Goal: Navigation & Orientation: Find specific page/section

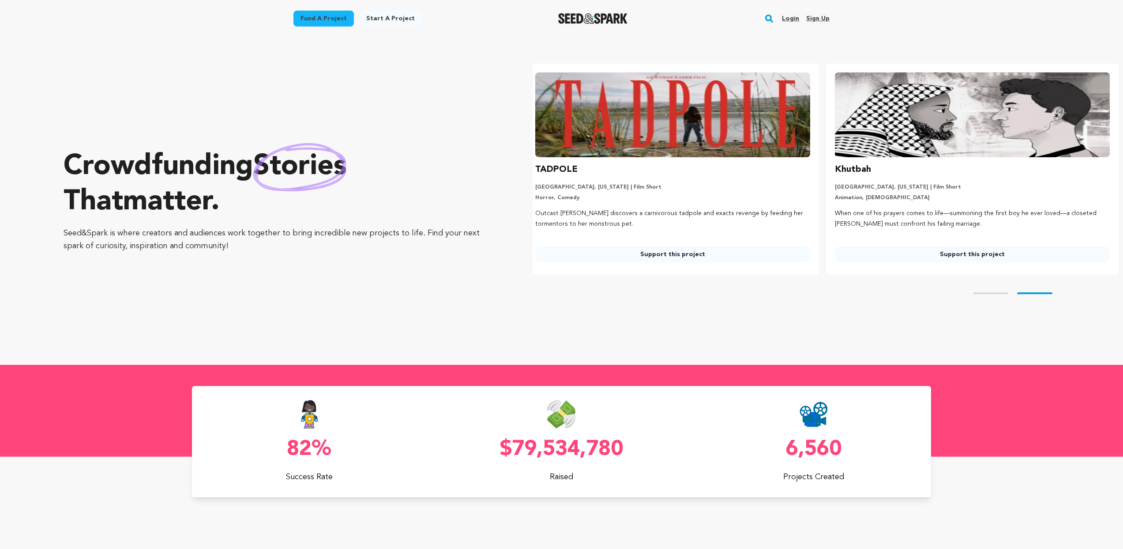
scroll to position [0, 307]
click at [786, 20] on link "Login" at bounding box center [790, 18] width 17 height 14
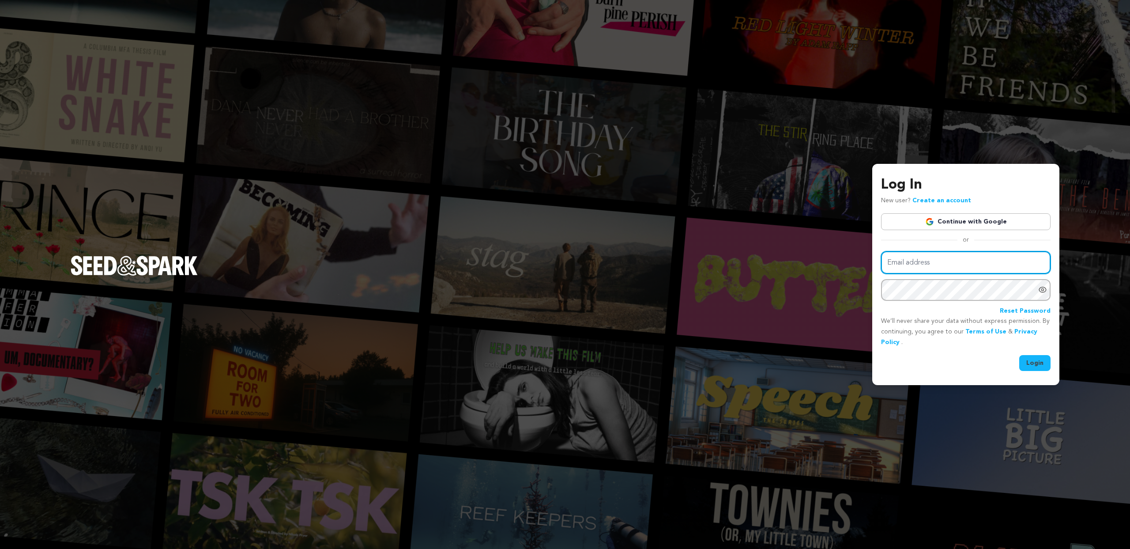
click at [930, 259] on input "Email address" at bounding box center [965, 262] width 169 height 23
type input "[EMAIL_ADDRESS][DOMAIN_NAME]"
click at [1019, 355] on button "Login" at bounding box center [1034, 363] width 31 height 16
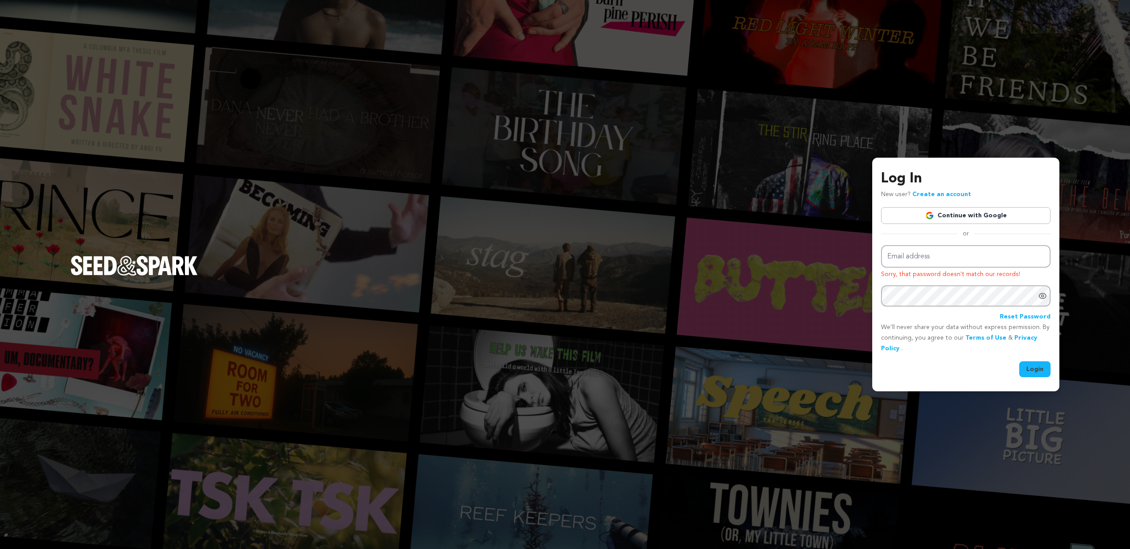
click at [977, 218] on link "Continue with Google" at bounding box center [965, 215] width 169 height 17
click at [915, 252] on input "Email address" at bounding box center [965, 256] width 169 height 23
type input "[EMAIL_ADDRESS][DOMAIN_NAME]"
click at [1019, 361] on button "Login" at bounding box center [1034, 369] width 31 height 16
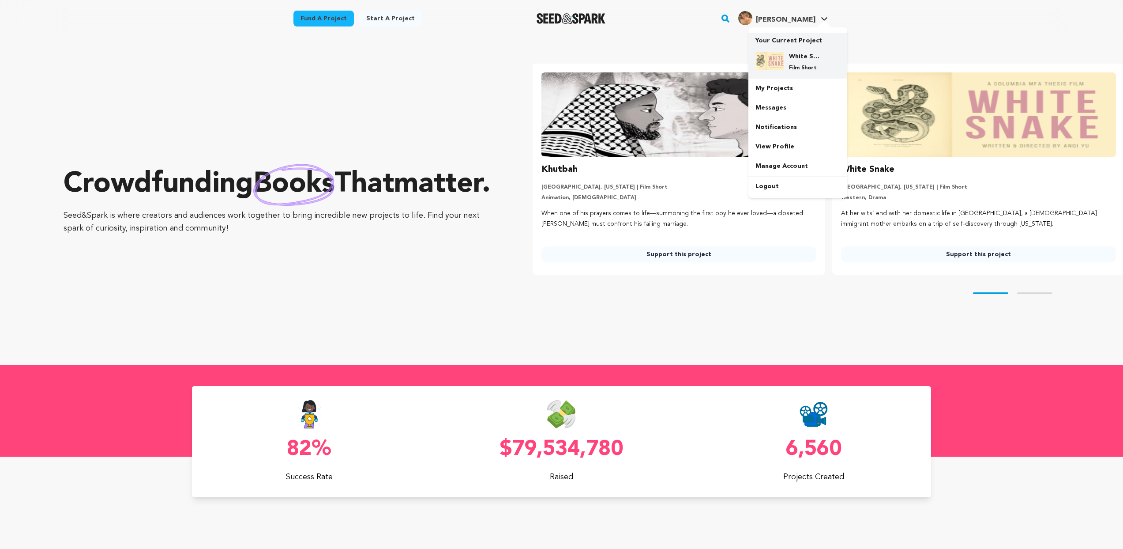
click at [805, 69] on p "Film Short" at bounding box center [805, 67] width 32 height 7
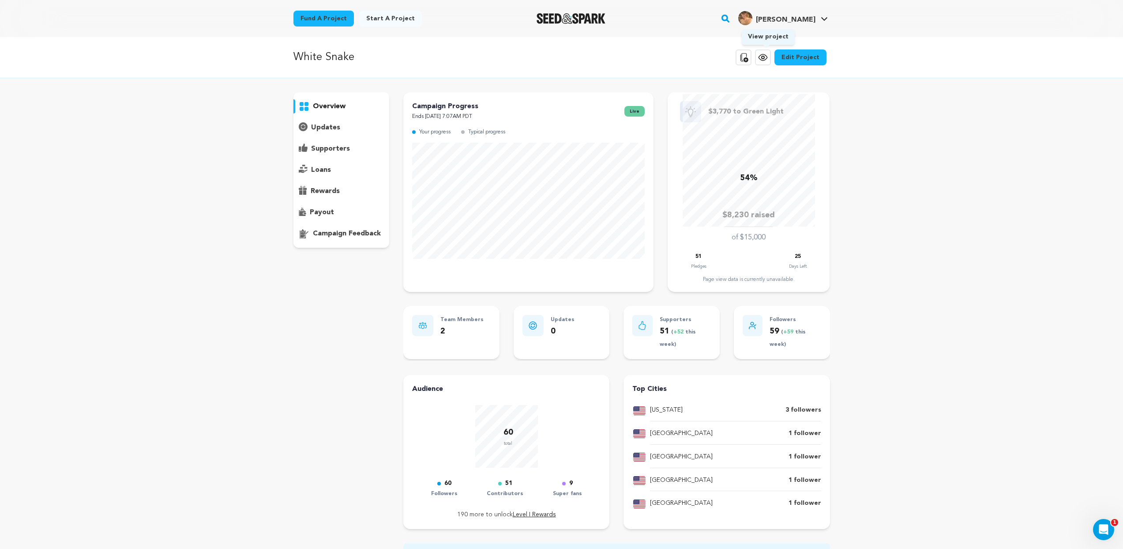
click at [761, 53] on icon at bounding box center [763, 57] width 11 height 11
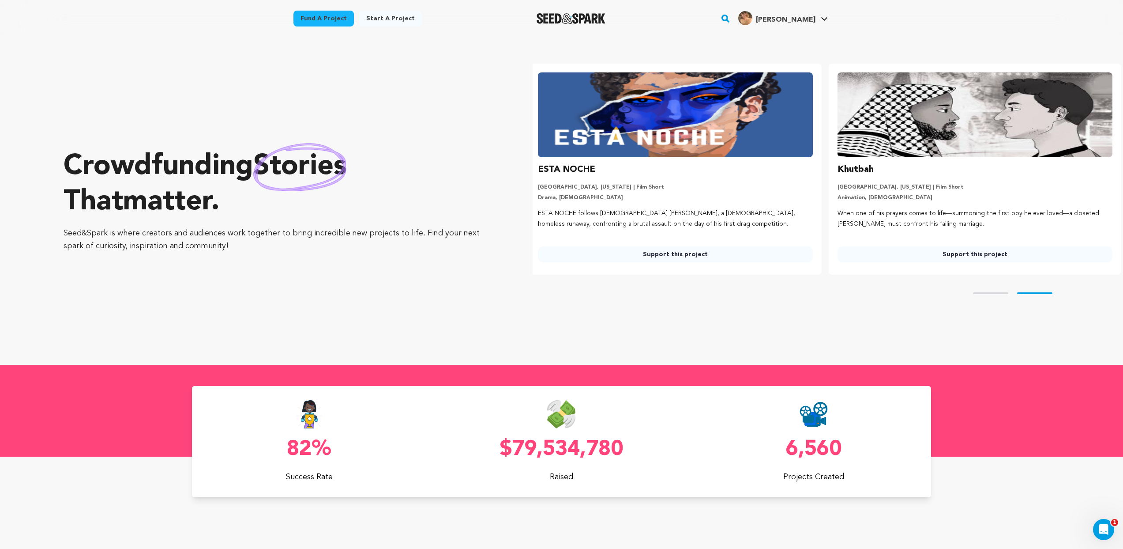
scroll to position [0, 307]
